Goal: Check status: Check status

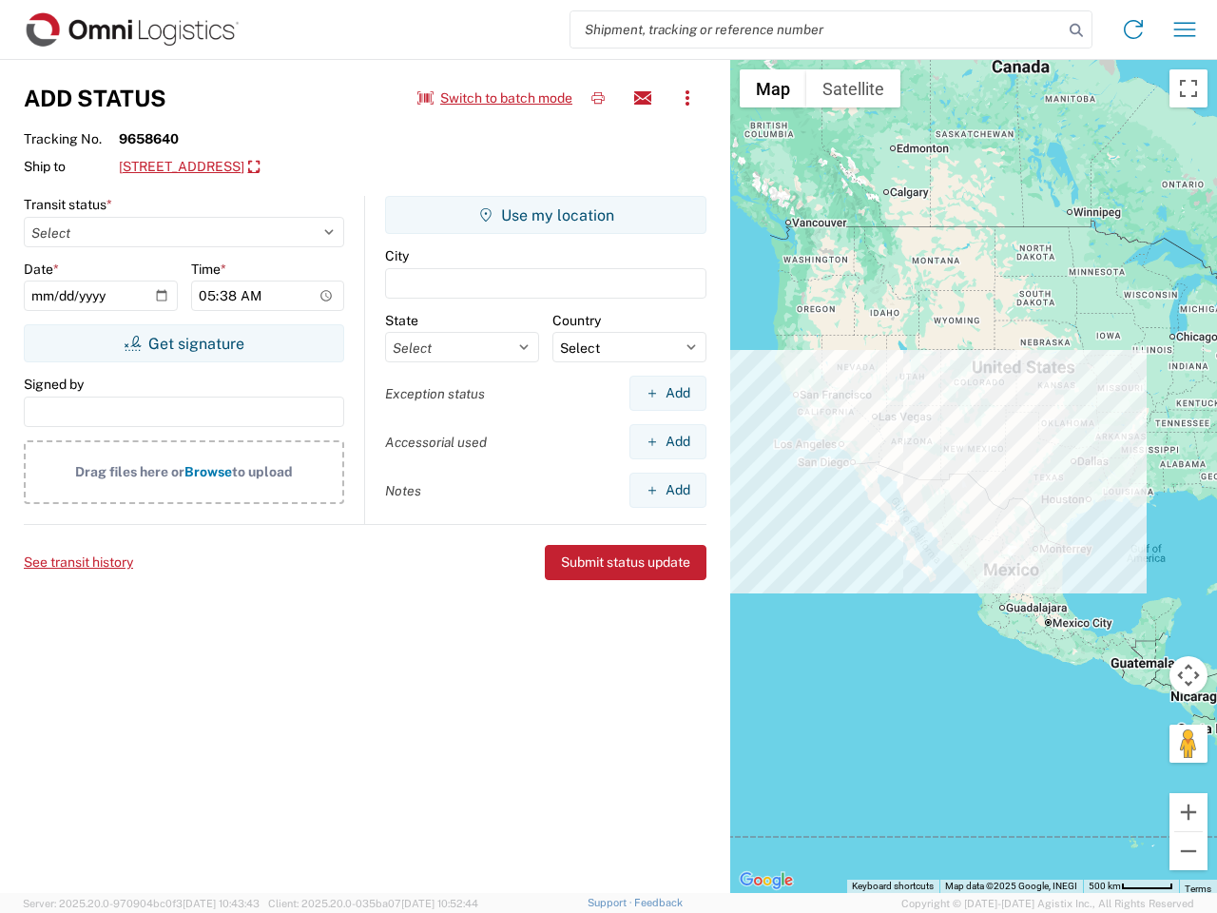
click at [817, 29] on input "search" at bounding box center [816, 29] width 493 height 36
click at [1076, 30] on icon at bounding box center [1076, 30] width 27 height 27
click at [1133, 29] on icon at bounding box center [1133, 29] width 30 height 30
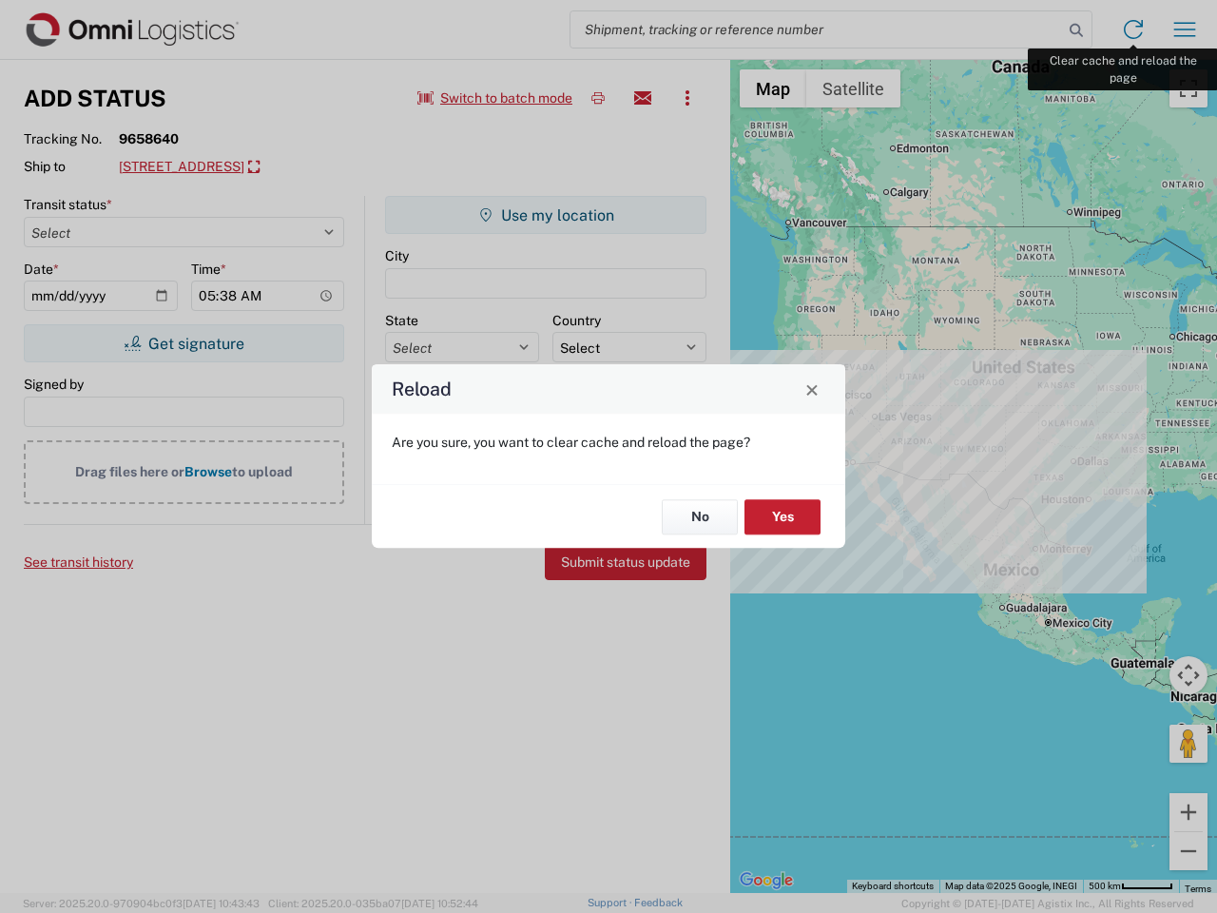
click at [1185, 29] on div "Reload Are you sure, you want to clear cache and reload the page? No Yes" at bounding box center [608, 456] width 1217 height 913
click at [495, 98] on div "Reload Are you sure, you want to clear cache and reload the page? No Yes" at bounding box center [608, 456] width 1217 height 913
click at [598, 98] on div "Reload Are you sure, you want to clear cache and reload the page? No Yes" at bounding box center [608, 456] width 1217 height 913
click at [643, 98] on div "Reload Are you sure, you want to clear cache and reload the page? No Yes" at bounding box center [608, 456] width 1217 height 913
click at [687, 98] on div "Reload Are you sure, you want to clear cache and reload the page? No Yes" at bounding box center [608, 456] width 1217 height 913
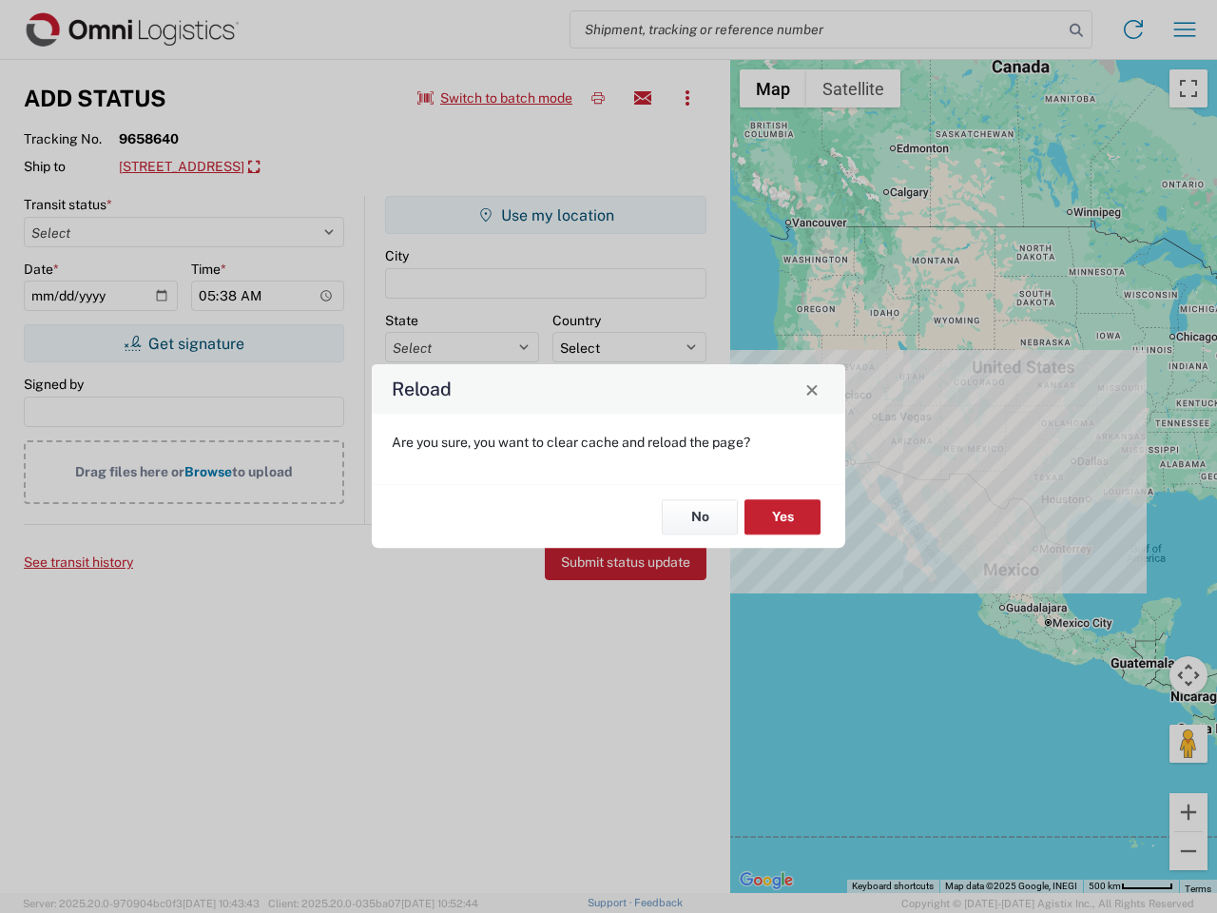
click at [271, 167] on div "Reload Are you sure, you want to clear cache and reload the page? No Yes" at bounding box center [608, 456] width 1217 height 913
click at [184, 343] on div "Reload Are you sure, you want to clear cache and reload the page? No Yes" at bounding box center [608, 456] width 1217 height 913
